Goal: Task Accomplishment & Management: Use online tool/utility

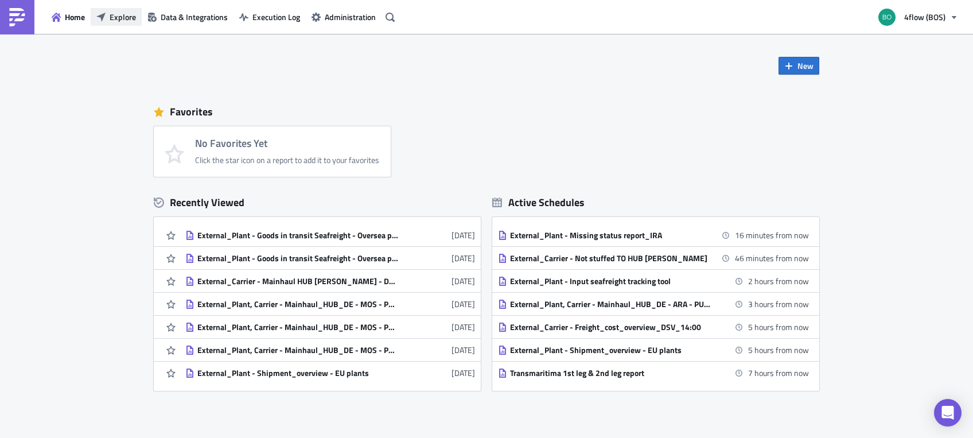
click at [106, 18] on button "Explore" at bounding box center [116, 17] width 51 height 18
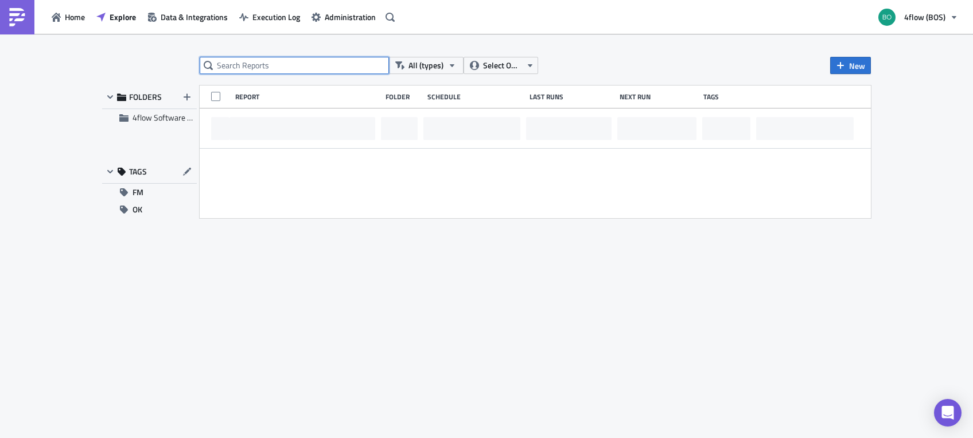
click at [324, 69] on input "text" at bounding box center [294, 65] width 189 height 17
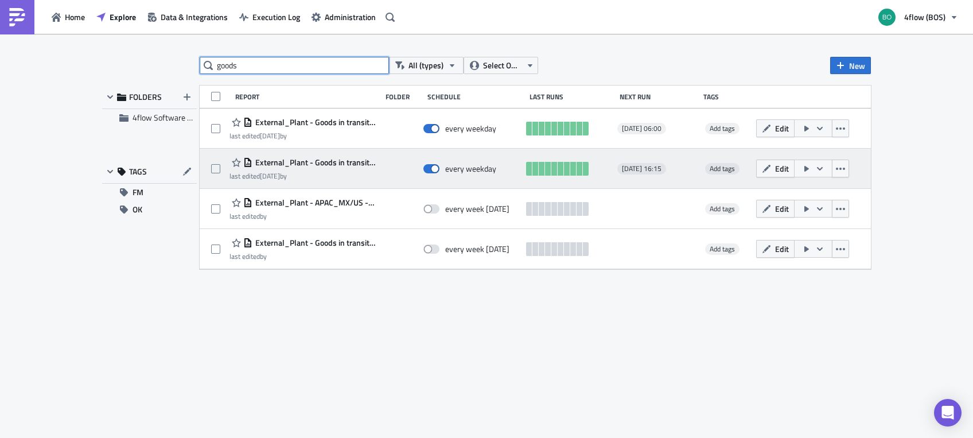
type input "goods"
click at [275, 161] on span "External_Plant - Goods in transit Seafreight - Oversea plants_IRA" at bounding box center [313, 162] width 123 height 10
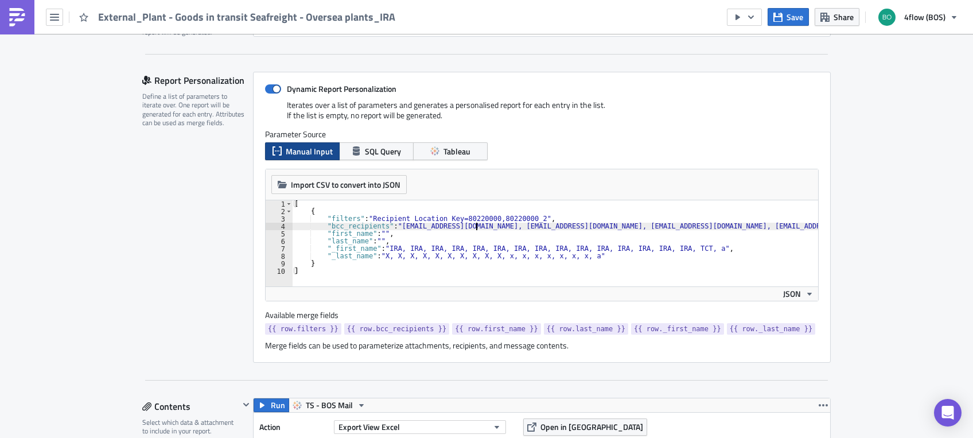
click at [470, 225] on div "[ { "filters" : "Recipient Location Key=80220000,80220000_2" , "bcc_recipients"…" at bounding box center [943, 244] width 1303 height 89
click at [546, 223] on div "[ { "filters" : "Recipient Location Key=80220000,80220000_2" , "bcc_recipients"…" at bounding box center [943, 244] width 1303 height 89
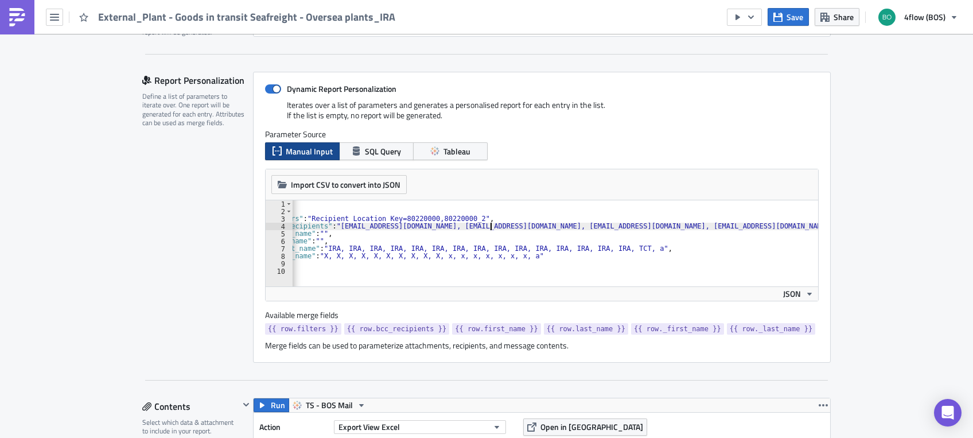
scroll to position [0, 93]
click at [497, 223] on div "[ { "filters" : "Recipient Location Key=80220000,80220000_2" , "bcc_recipients"…" at bounding box center [849, 244] width 1303 height 89
click at [482, 225] on div "[ { "filters" : "Recipient Location Key=80220000,80220000_2" , "bcc_recipients"…" at bounding box center [555, 243] width 526 height 86
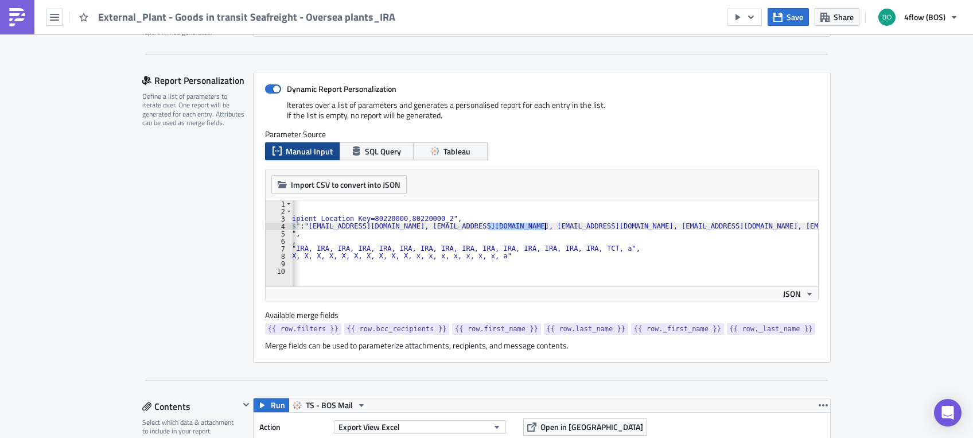
drag, startPoint x: 482, startPoint y: 225, endPoint x: 538, endPoint y: 226, distance: 56.2
click at [538, 226] on div "[ { "filters" : "Recipient Location Key=80220000,80220000_2" , "bcc_recipients"…" at bounding box center [849, 244] width 1303 height 89
paste textarea "kangulo"
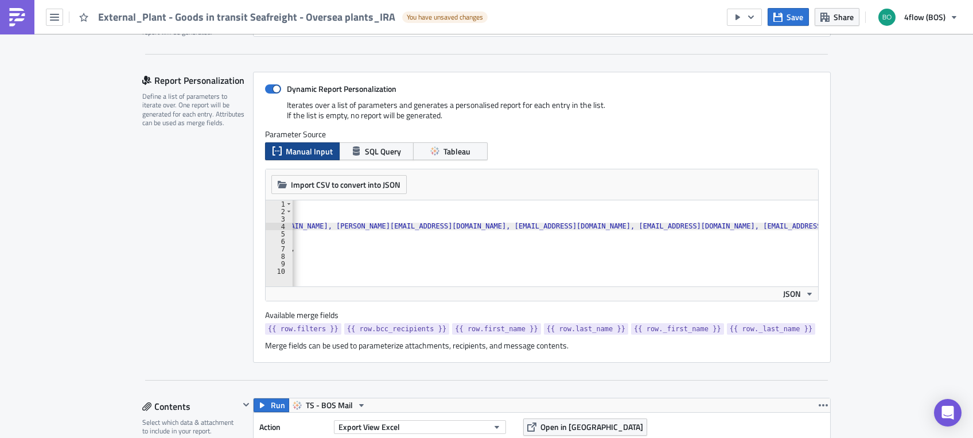
scroll to position [0, 454]
drag, startPoint x: 598, startPoint y: 225, endPoint x: 658, endPoint y: 229, distance: 59.8
click at [651, 223] on div "[ { "filters" : "Recipient Location Key=80220000,80220000_2" , "bcc_recipients"…" at bounding box center [487, 244] width 1299 height 89
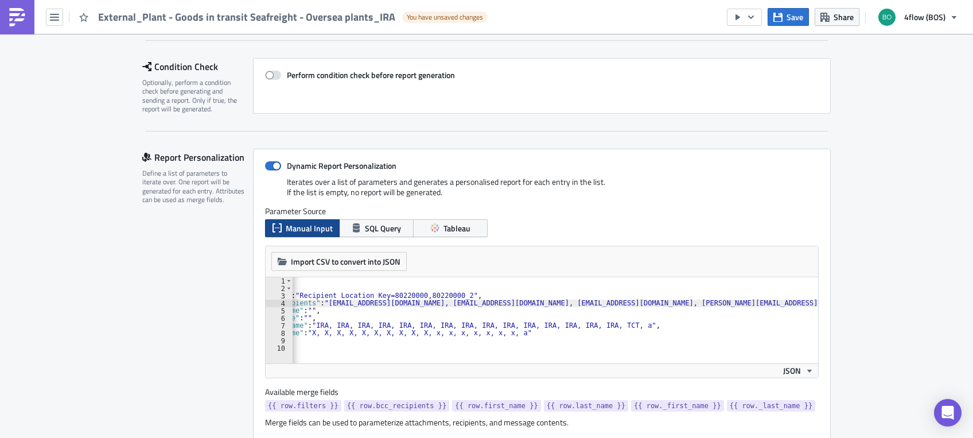
scroll to position [0, 0]
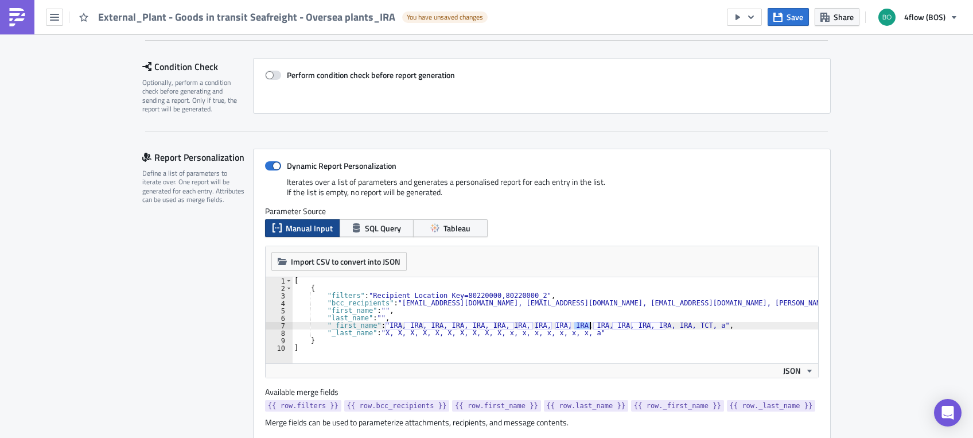
drag, startPoint x: 569, startPoint y: 325, endPoint x: 582, endPoint y: 325, distance: 13.8
click at [582, 325] on div "[ { "filters" : "Recipient Location Key=80220000,80220000_2" , "bcc_recipients"…" at bounding box center [911, 321] width 1239 height 89
drag, startPoint x: 544, startPoint y: 335, endPoint x: 551, endPoint y: 334, distance: 6.9
click at [551, 334] on div "[ { "filters" : "Recipient Location Key=80220000,80220000_2" , "bcc_recipients"…" at bounding box center [911, 321] width 1239 height 89
type textarea ""_last_name": "X, X, X, X, X, X, X, X, X, X, x, x, x, x, x, x, a""
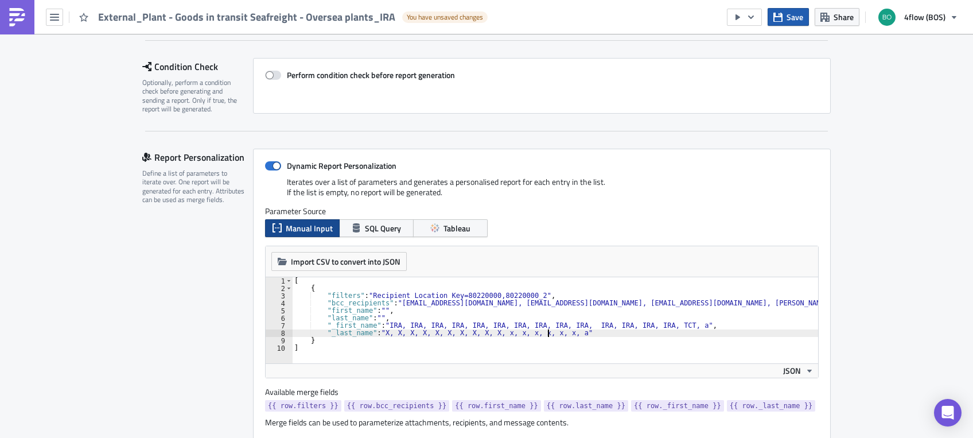
click at [789, 22] on span "Save" at bounding box center [795, 17] width 17 height 12
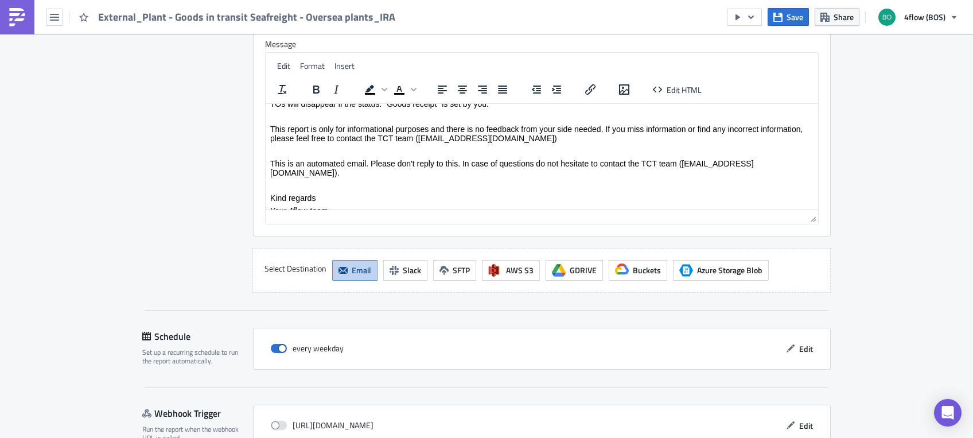
scroll to position [1288, 0]
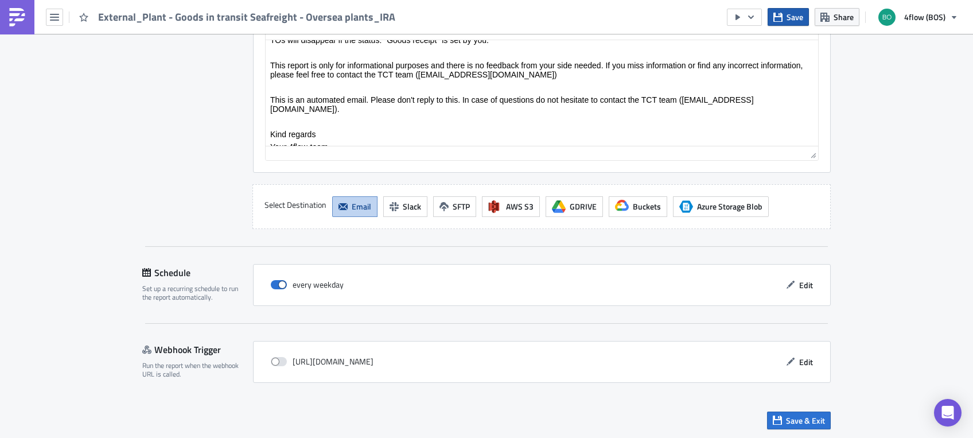
click at [788, 22] on span "Save" at bounding box center [795, 17] width 17 height 12
click at [806, 418] on span "Save & Exit" at bounding box center [805, 420] width 39 height 12
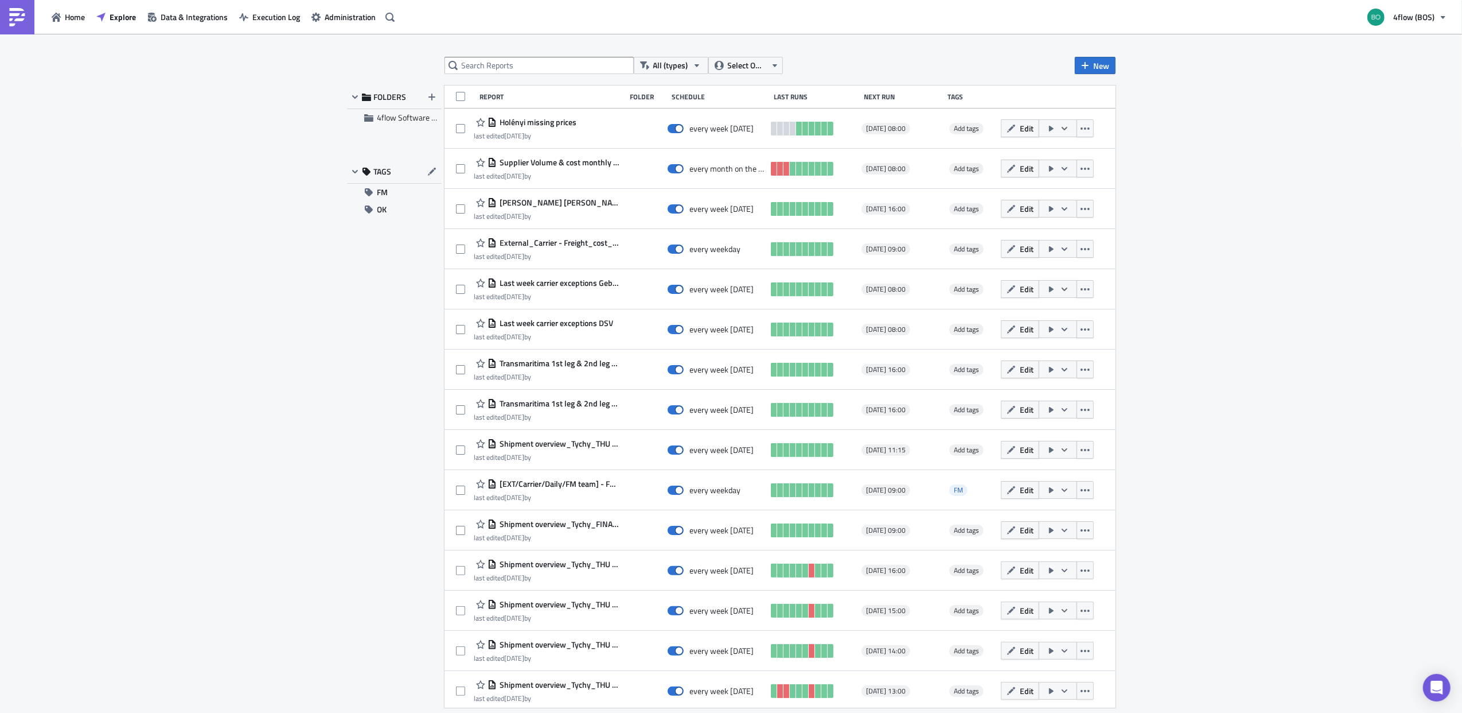
drag, startPoint x: 514, startPoint y: 78, endPoint x: 514, endPoint y: 64, distance: 13.8
click at [514, 77] on div "All (types) Select Owner New FOLDERS 4flow Software KAM TAGS FM OK Report Folde…" at bounding box center [731, 374] width 780 height 634
click at [514, 64] on input "text" at bounding box center [539, 65] width 189 height 17
click at [558, 59] on input "text" at bounding box center [539, 65] width 189 height 17
drag, startPoint x: 579, startPoint y: 56, endPoint x: 583, endPoint y: 68, distance: 12.7
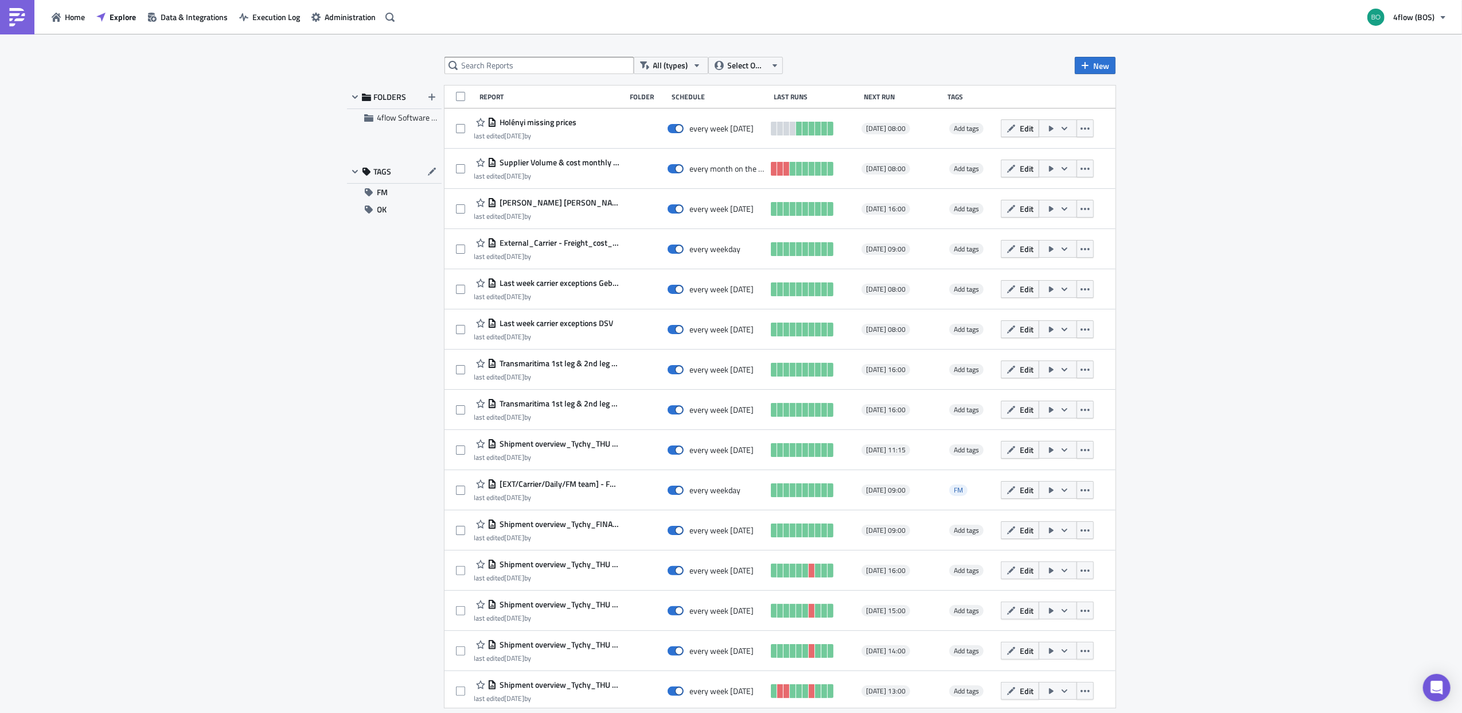
click at [583, 67] on div "All (types) Select Owner New FOLDERS 4flow Software KAM TAGS FM OK Report Folde…" at bounding box center [731, 374] width 1462 height 680
click at [583, 69] on input "text" at bounding box center [539, 65] width 189 height 17
click at [594, 72] on input "text" at bounding box center [539, 65] width 189 height 17
type input "missing"
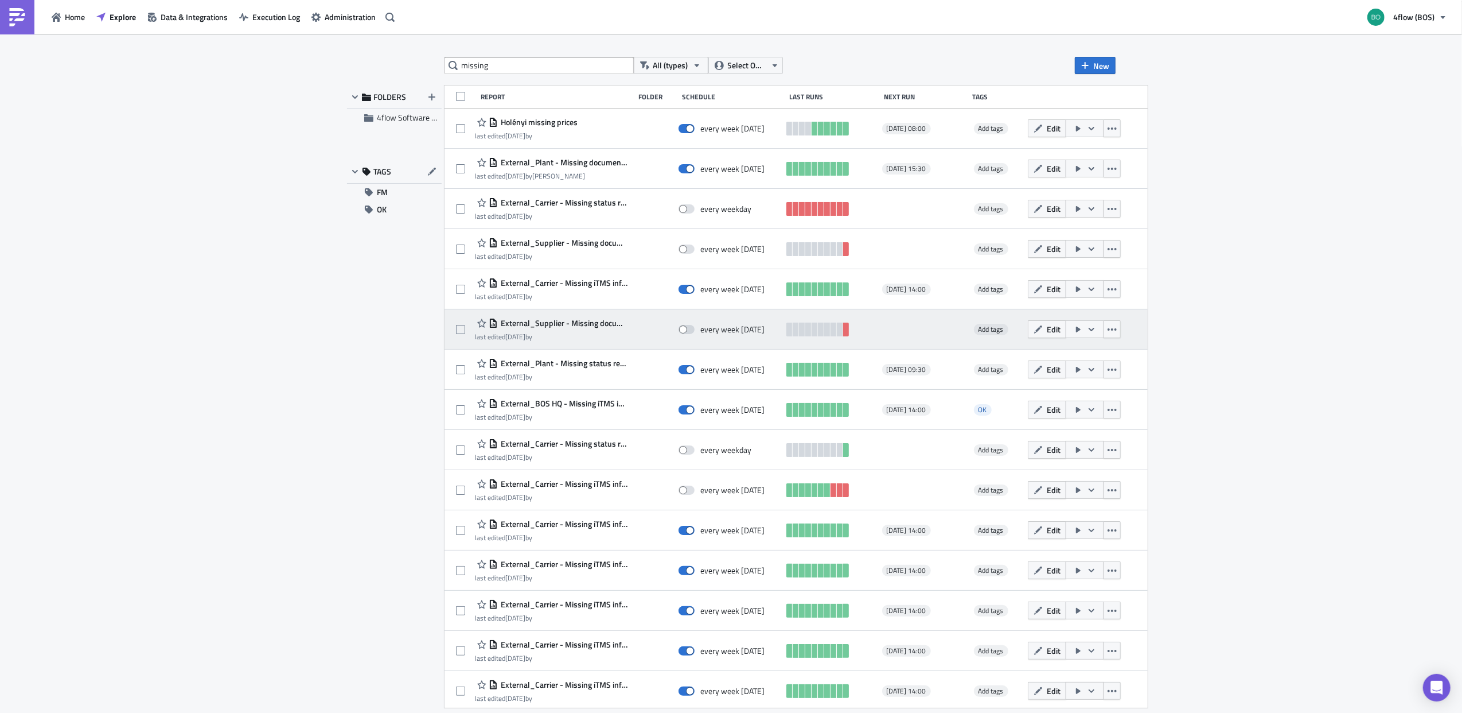
click at [548, 319] on span "External_Supplier - Missing document report_ARA" at bounding box center [563, 323] width 131 height 10
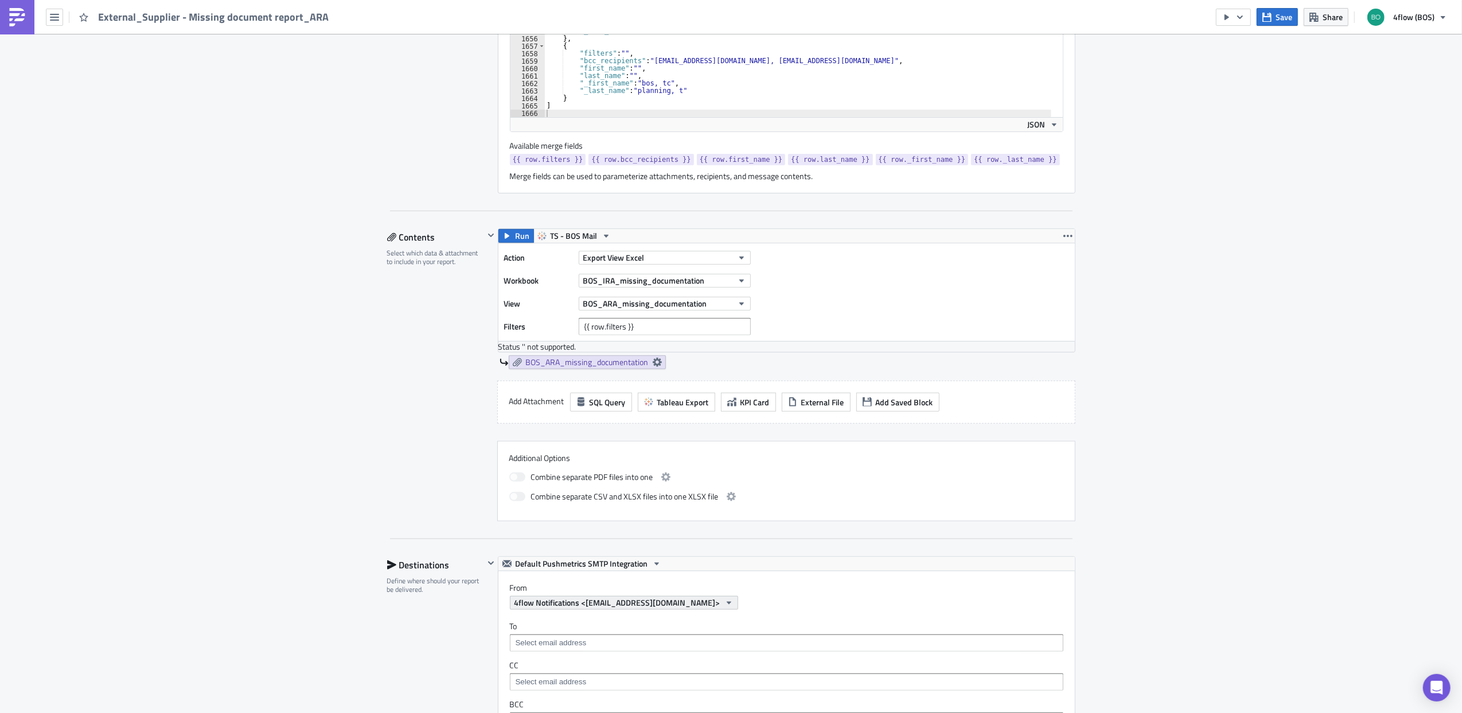
scroll to position [76, 0]
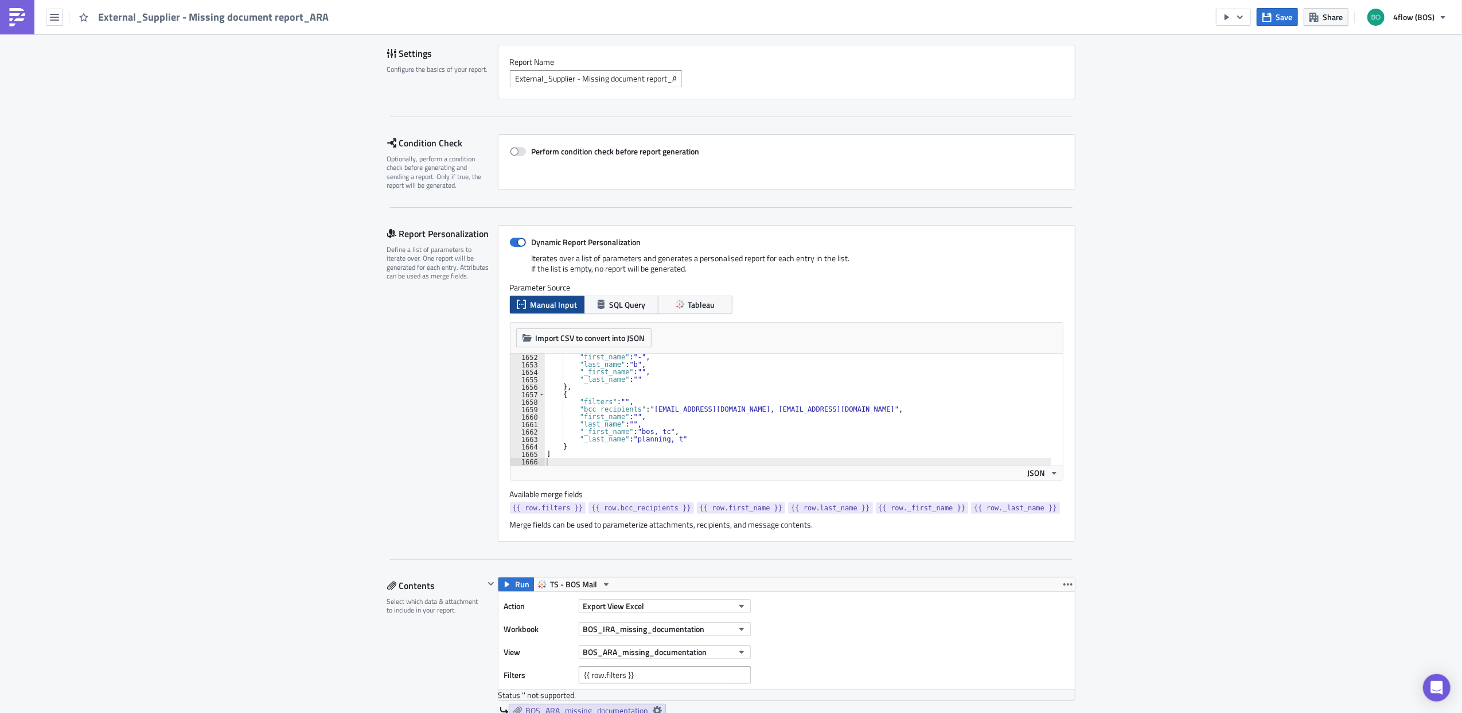
click at [668, 437] on div ""first_name" : "-" , "last_name" : "b" , "_first_name" : "" , "_last_name" : ""…" at bounding box center [797, 416] width 507 height 127
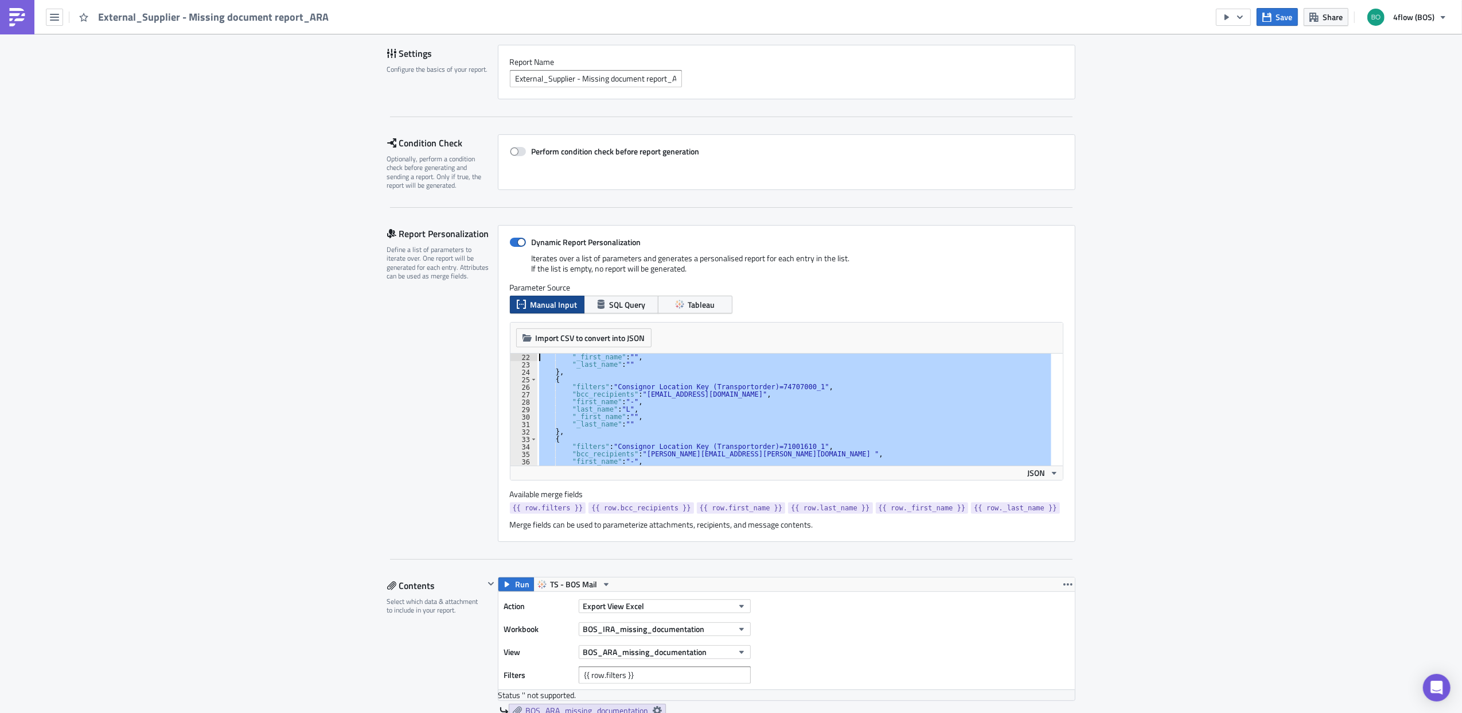
scroll to position [0, 0]
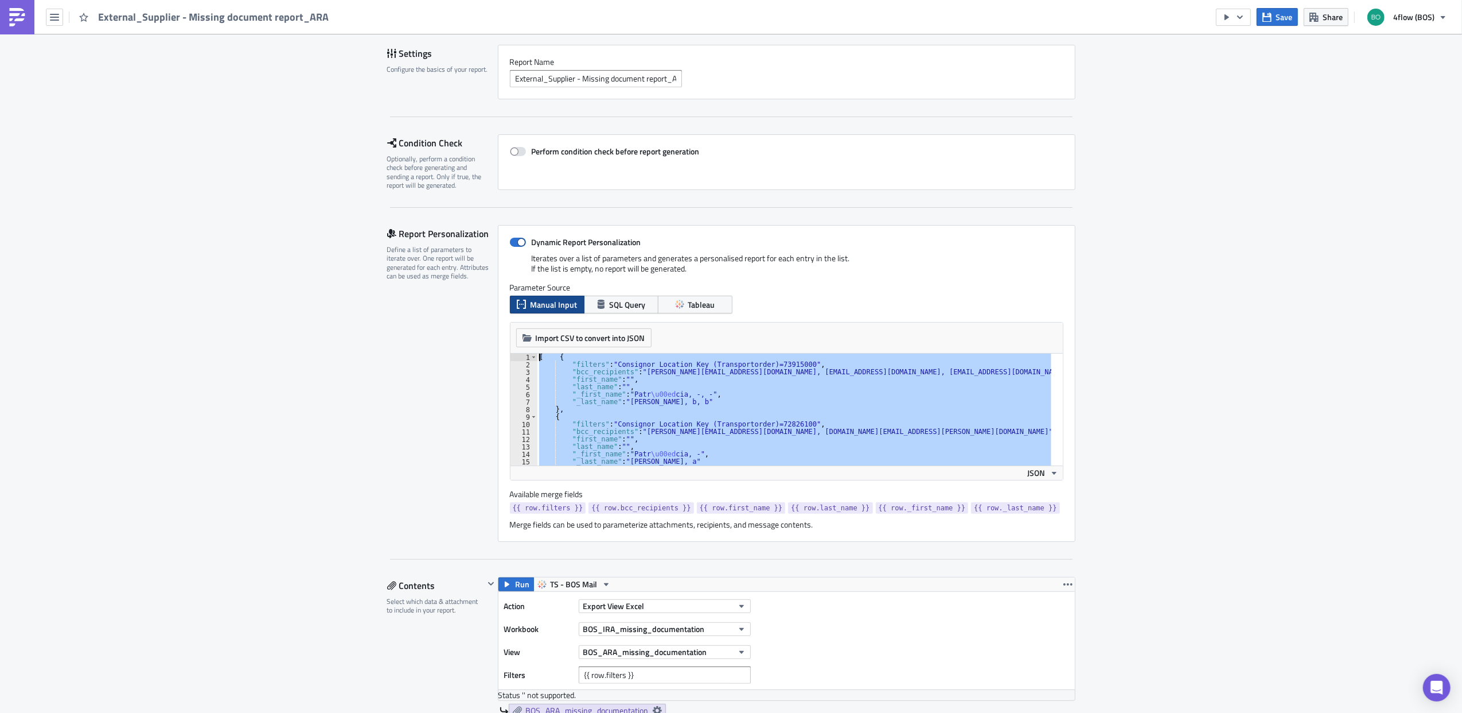
drag, startPoint x: 560, startPoint y: 457, endPoint x: 524, endPoint y: 180, distance: 278.9
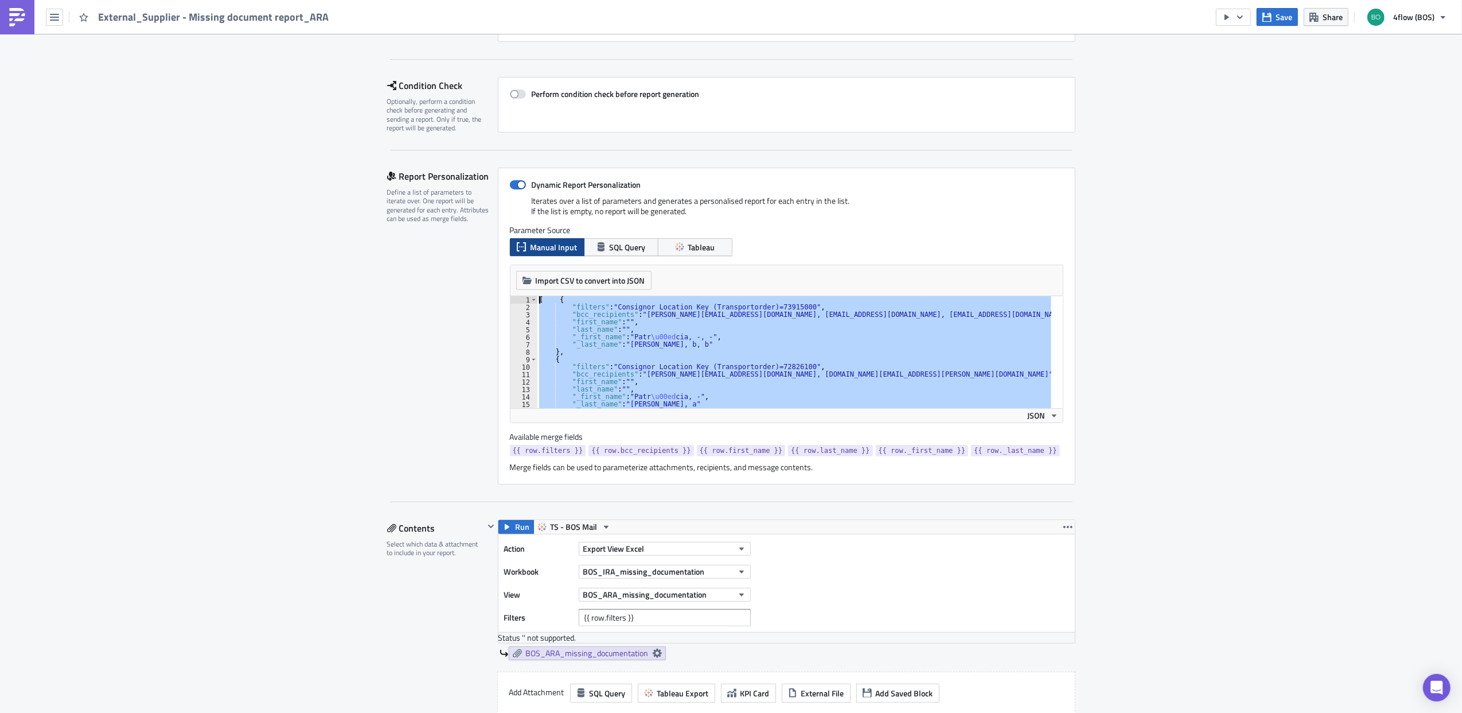
scroll to position [153, 0]
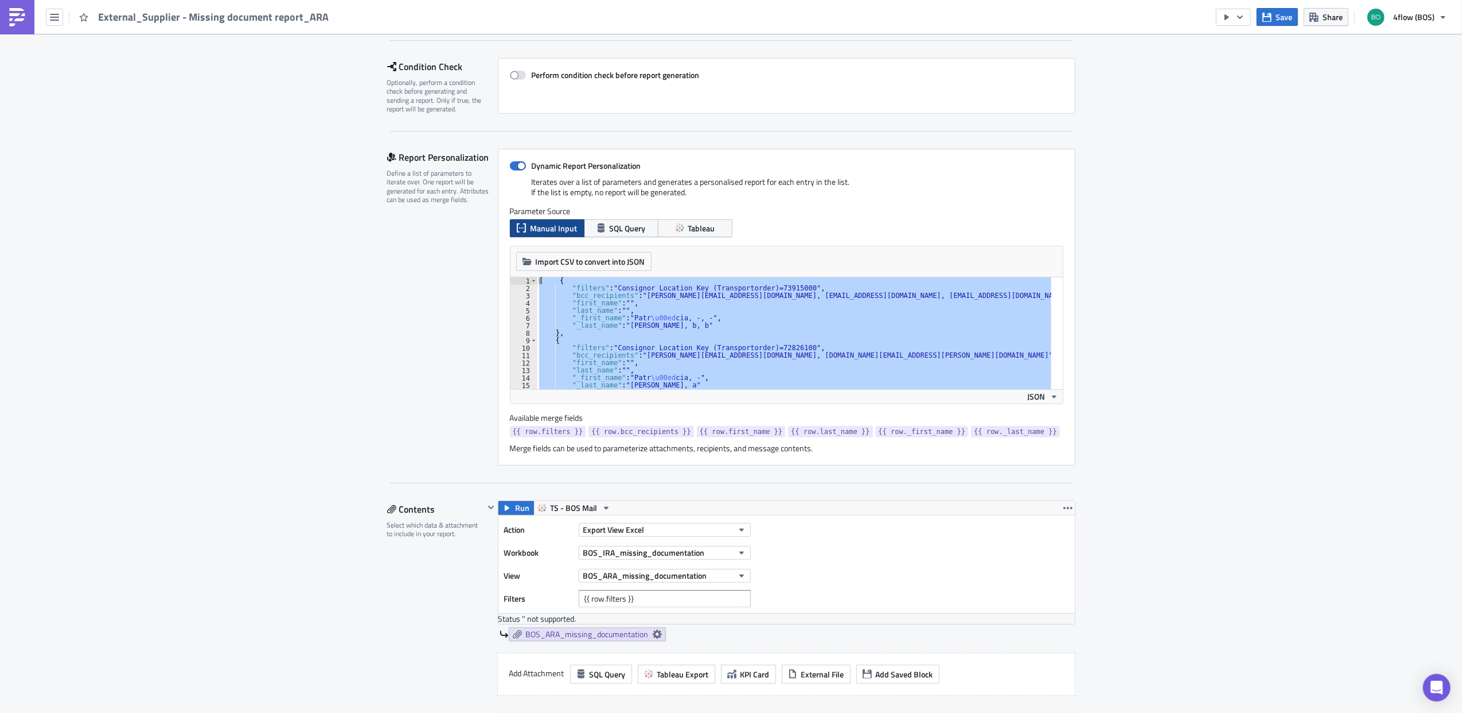
click at [620, 278] on div "[ { "filters" : "Consignor Location Key (Transportorder)=73915000" , "bcc_recip…" at bounding box center [794, 333] width 515 height 112
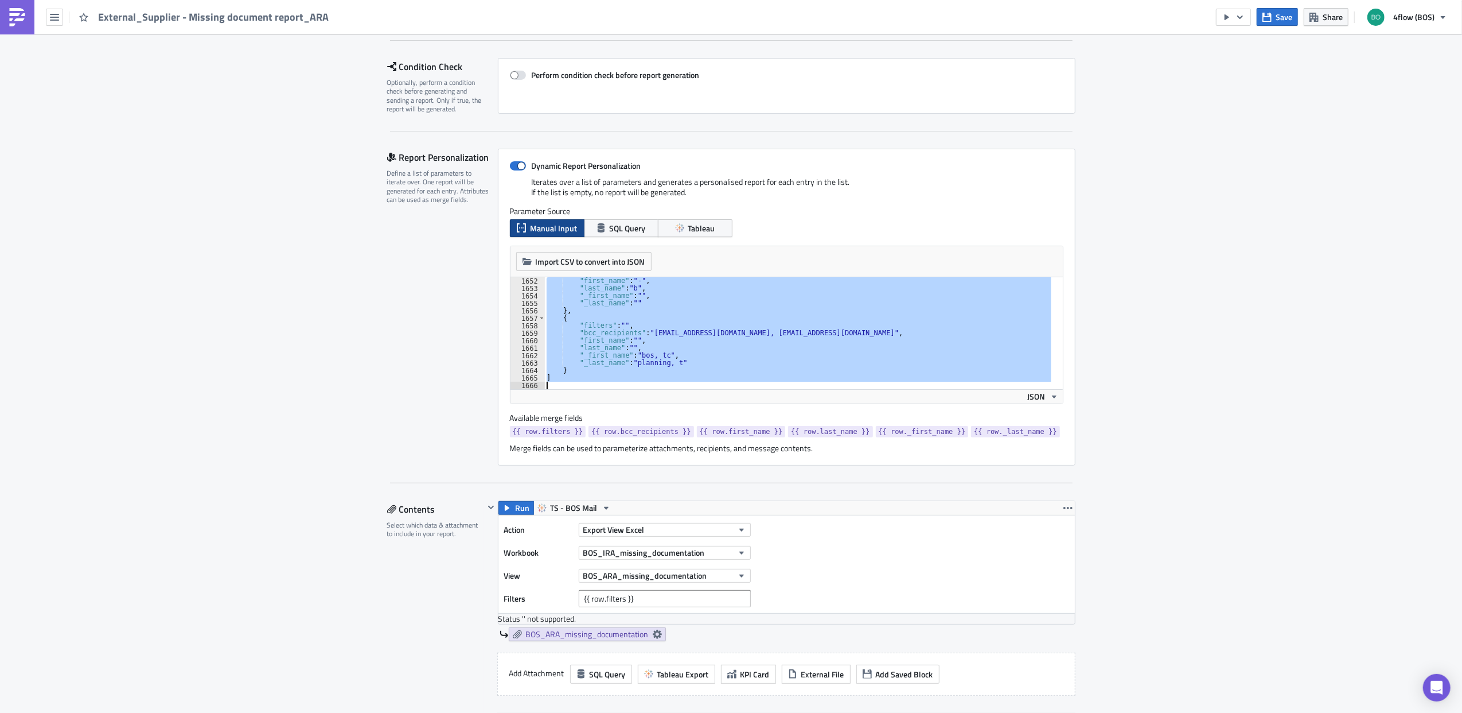
drag, startPoint x: 533, startPoint y: 282, endPoint x: 956, endPoint y: 836, distance: 697.0
click at [956, 437] on html "External_Supplier - Missing document report_ARA Save Share 4flow (BOS) Executio…" at bounding box center [731, 357] width 1462 height 714
type textarea "]"
paste textarea
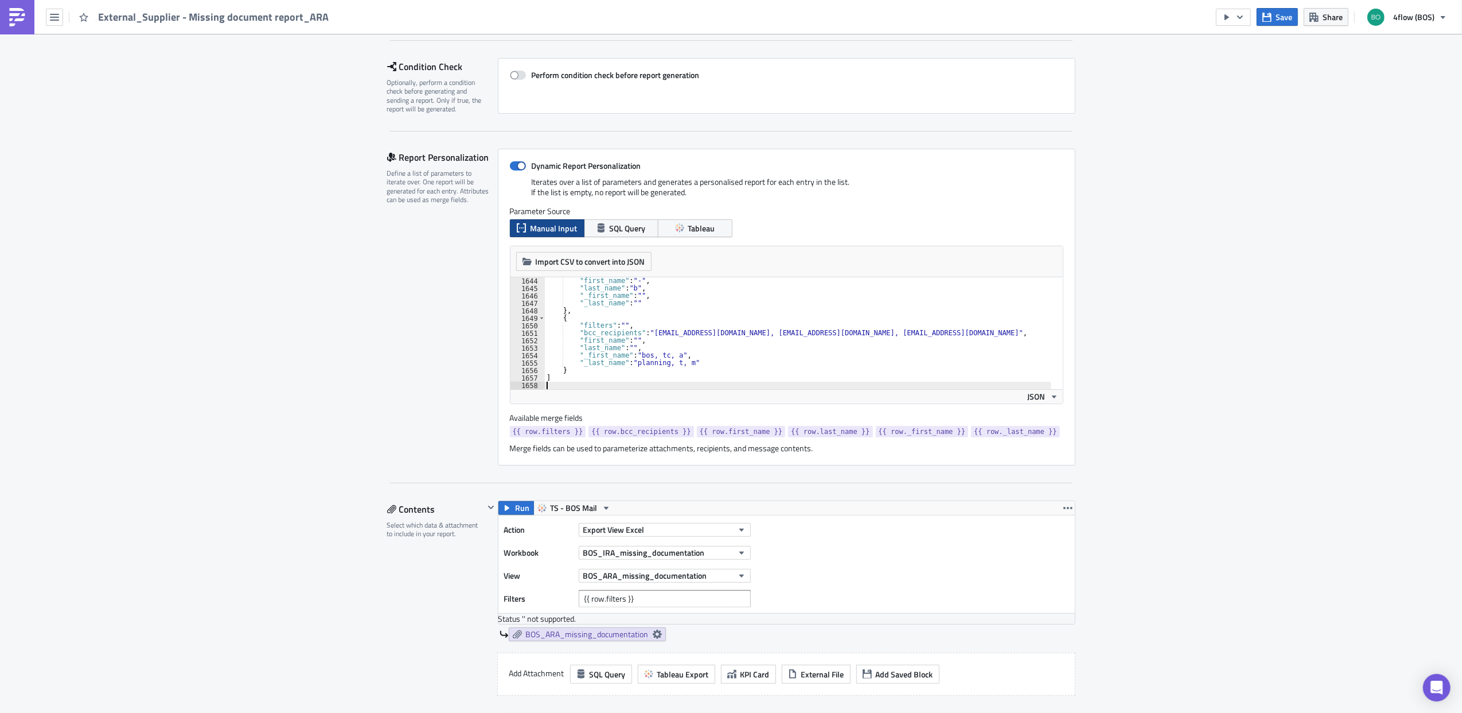
scroll to position [12253, 0]
click at [972, 14] on span "Save" at bounding box center [1284, 17] width 17 height 12
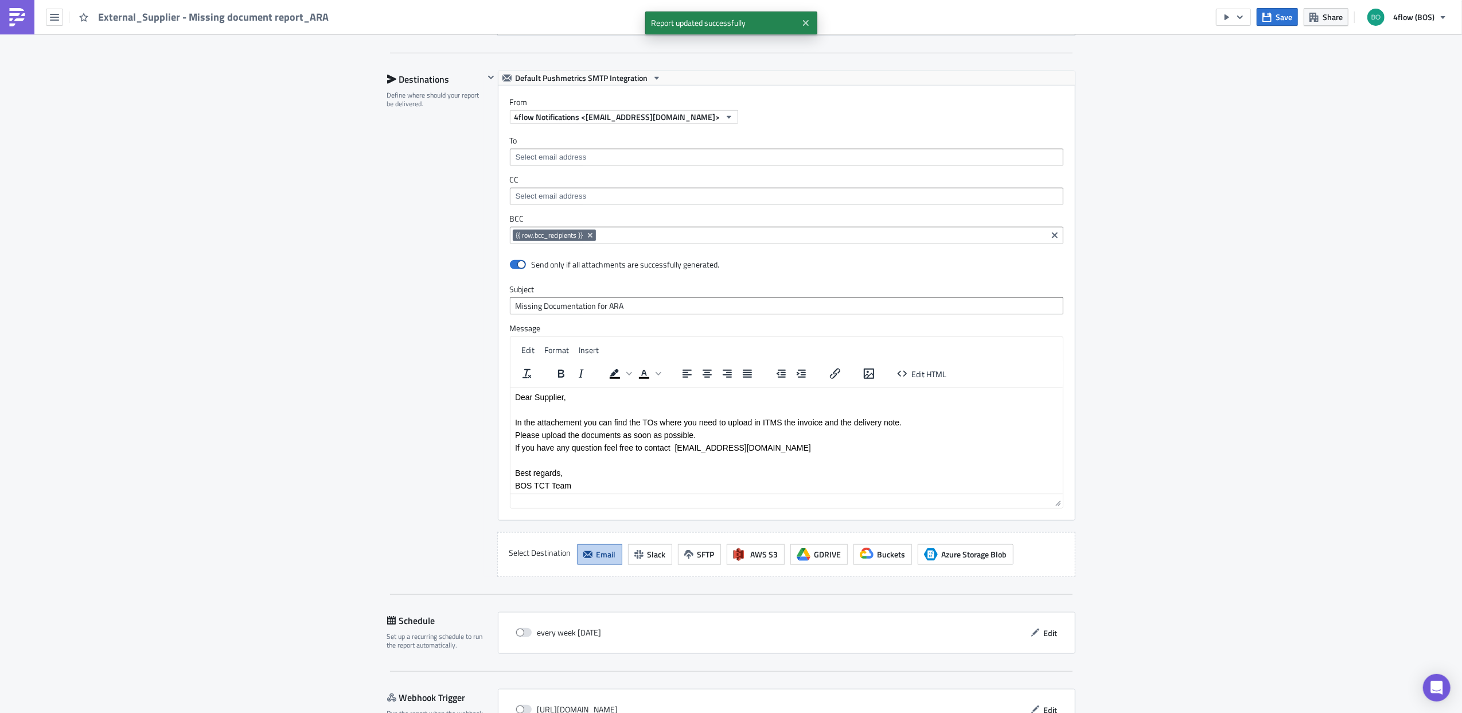
scroll to position [992, 0]
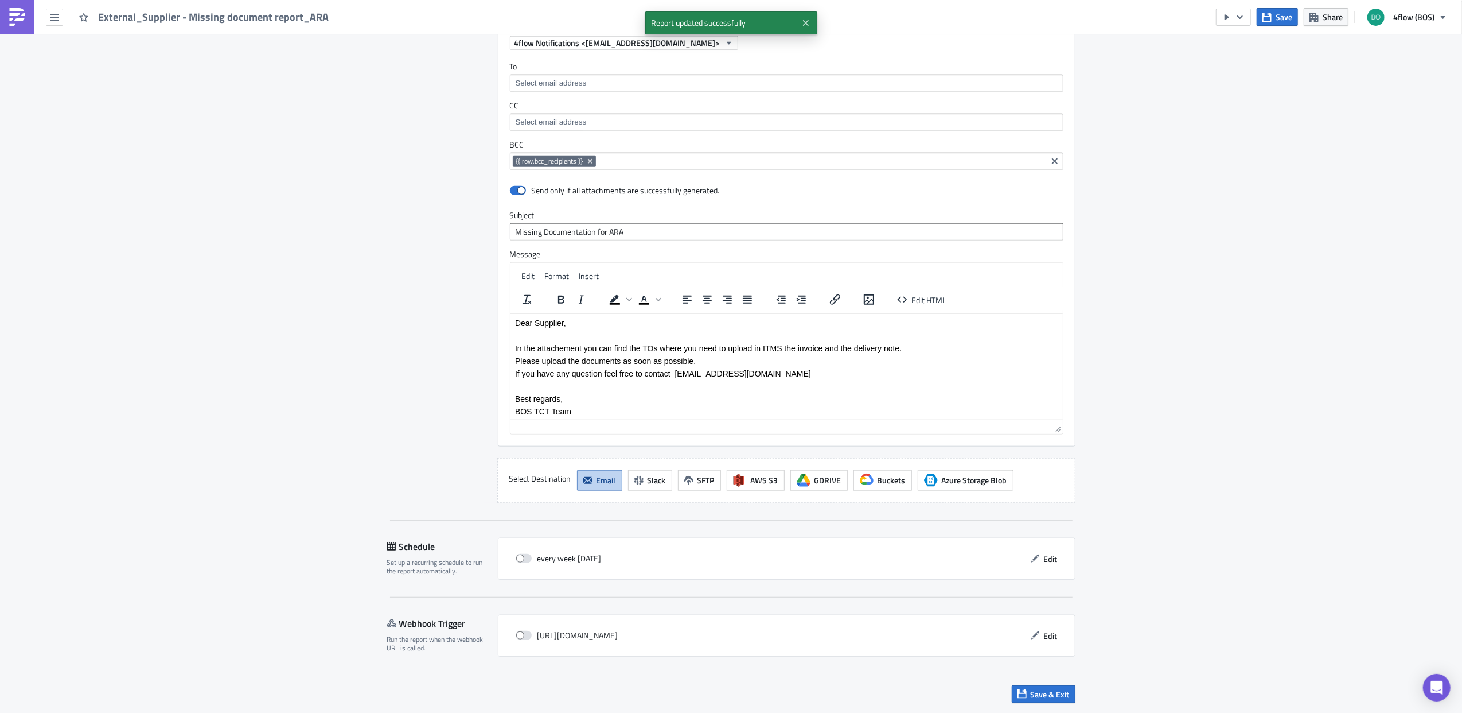
click at [516, 437] on div "every week [DATE]" at bounding box center [559, 558] width 86 height 17
click at [521, 437] on span at bounding box center [524, 558] width 16 height 9
click at [521, 437] on input "checkbox" at bounding box center [521, 558] width 7 height 7
checkbox input "true"
click at [972, 437] on span "Save & Exit" at bounding box center [1050, 694] width 39 height 12
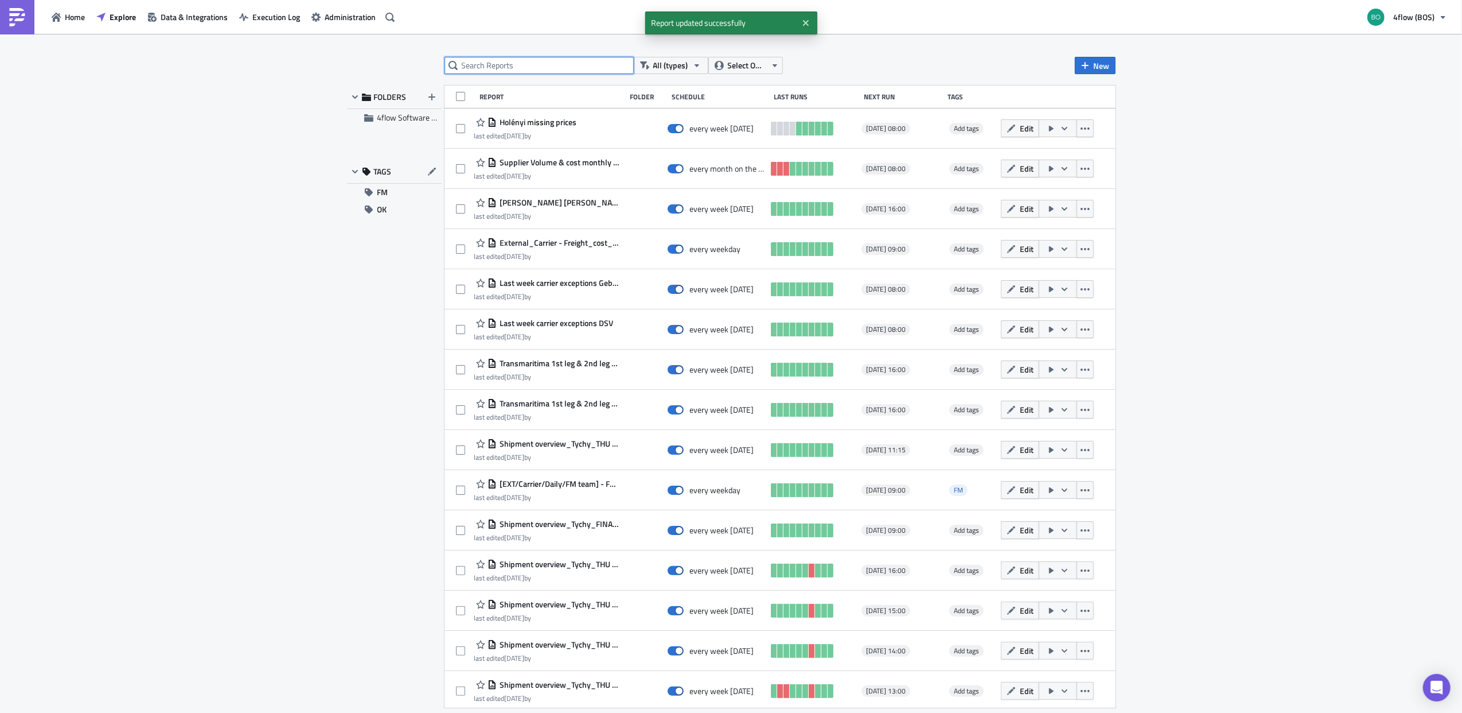
click at [517, 72] on input "text" at bounding box center [539, 65] width 189 height 17
type input "docu"
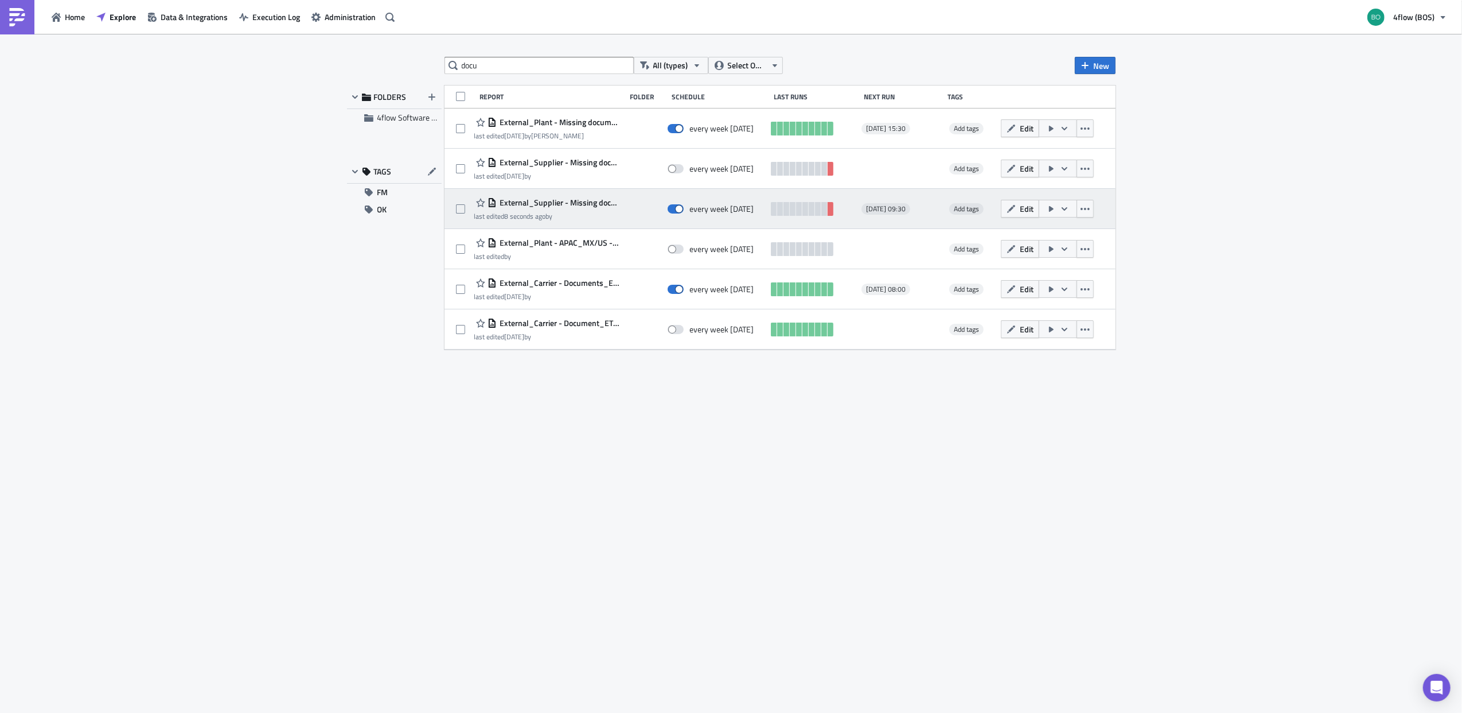
click at [972, 208] on icon "button" at bounding box center [1051, 209] width 5 height 6
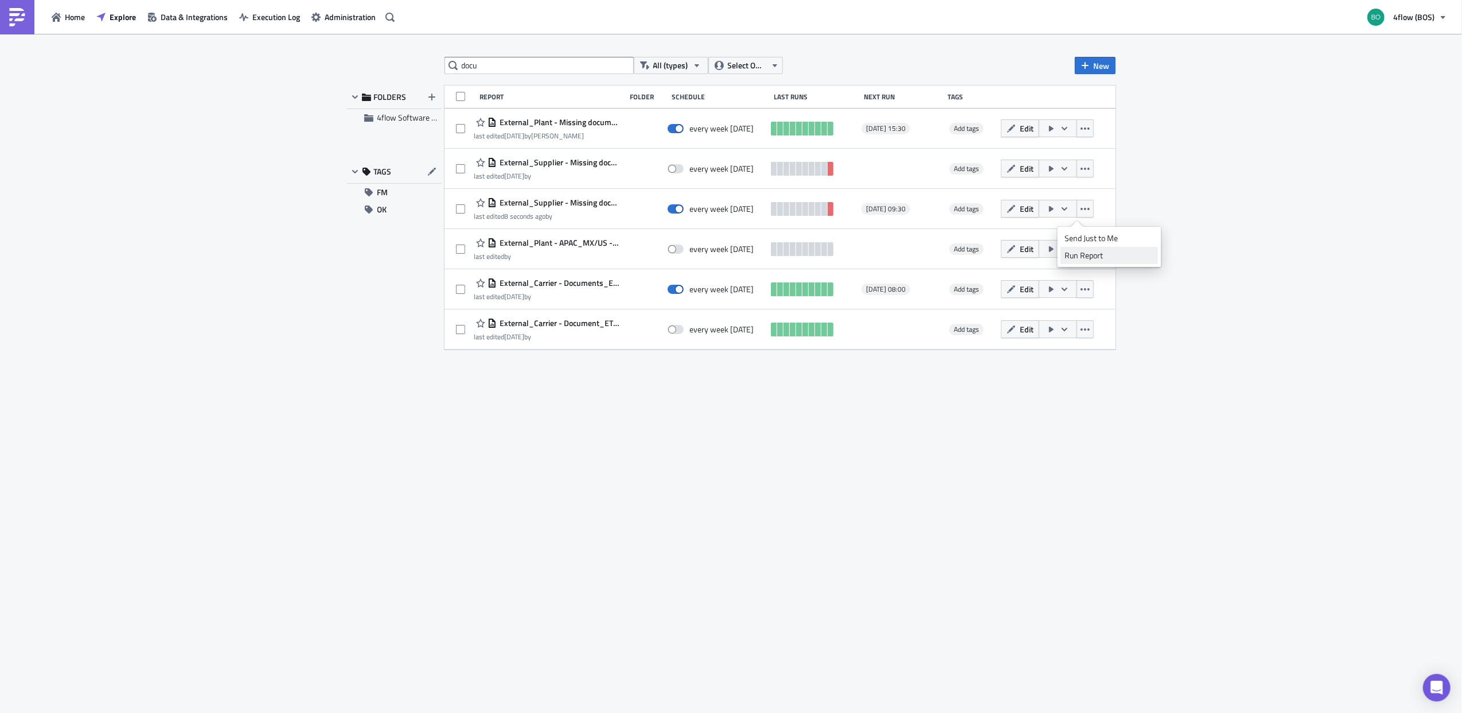
click at [972, 252] on div "Run Report" at bounding box center [1109, 255] width 89 height 11
click at [326, 437] on div "docu All (types) Select Owner New FOLDERS 4flow Software KAM TAGS FM OK Report …" at bounding box center [731, 374] width 1462 height 680
click at [356, 437] on div "docu All (types) Select Owner New FOLDERS 4flow Software KAM TAGS FM OK Report …" at bounding box center [731, 374] width 780 height 634
click at [341, 437] on div "docu All (types) Select Owner New FOLDERS 4flow Software KAM TAGS FM OK Report …" at bounding box center [731, 374] width 780 height 634
